Goal: Check status: Check status

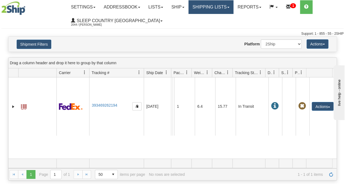
click at [218, 5] on link "Shipping lists" at bounding box center [210, 7] width 45 height 14
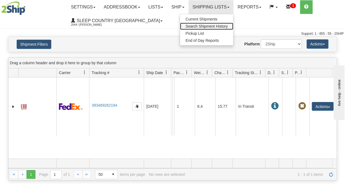
click at [214, 25] on span "Search Shipment History" at bounding box center [206, 26] width 42 height 4
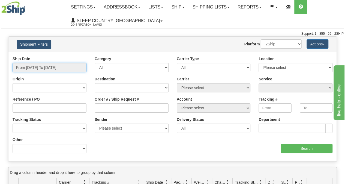
click at [56, 69] on input "From 09/28/2025 To 09/29/2025" at bounding box center [50, 67] width 74 height 9
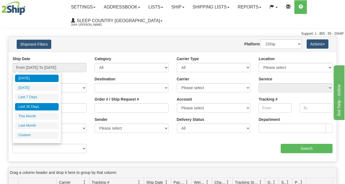
click at [40, 106] on li "Last 30 Days" at bounding box center [37, 106] width 44 height 7
type input "From [DATE] To [DATE]"
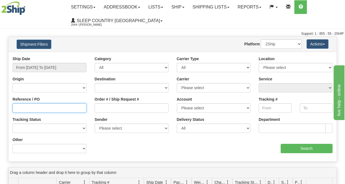
click at [39, 109] on input "Reference / PO" at bounding box center [50, 107] width 74 height 9
paste input "9000I124467"
type input "9000I124467"
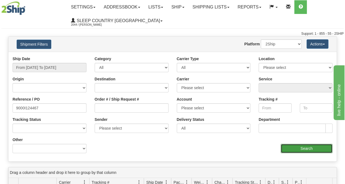
click at [292, 146] on input "Search" at bounding box center [307, 147] width 52 height 9
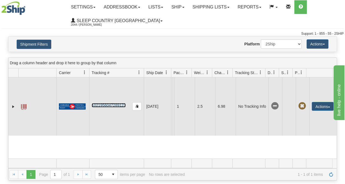
click at [110, 107] on link "1021956047289123" at bounding box center [109, 105] width 34 height 4
